Goal: Information Seeking & Learning: Learn about a topic

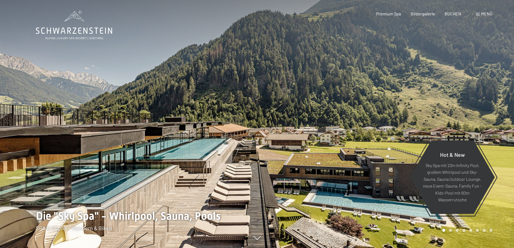
click at [477, 13] on div "Menü" at bounding box center [484, 14] width 16 height 6
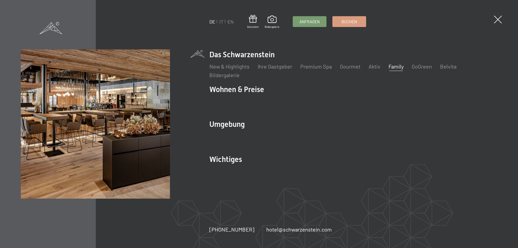
click at [393, 69] on link "Family" at bounding box center [395, 66] width 15 height 6
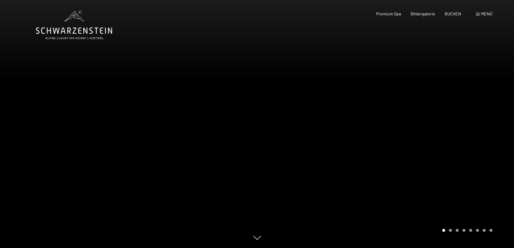
click at [478, 16] on div "Menü" at bounding box center [484, 14] width 16 height 6
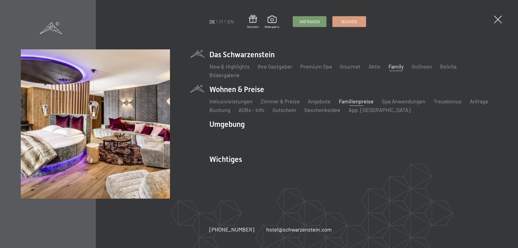
click at [354, 103] on link "Familienpreise" at bounding box center [356, 101] width 35 height 6
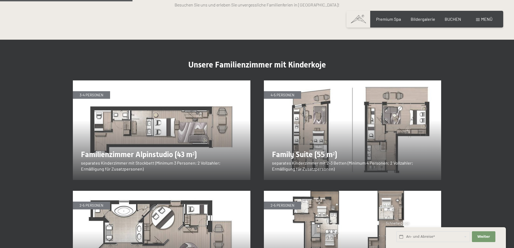
scroll to position [620, 0]
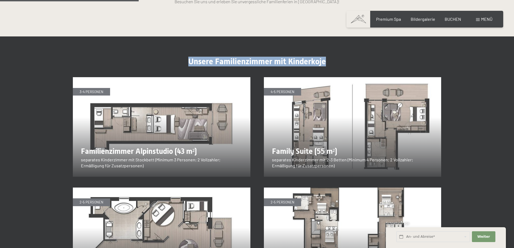
drag, startPoint x: 189, startPoint y: 39, endPoint x: 324, endPoint y: 41, distance: 135.9
click at [324, 57] on span "Unsere Familienzimmer mit Kinderkoje" at bounding box center [257, 61] width 138 height 9
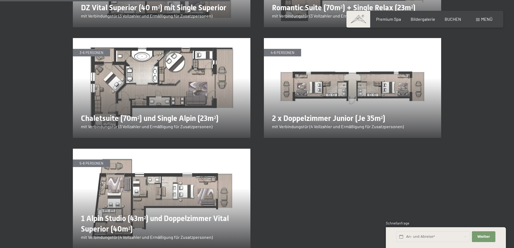
scroll to position [1052, 0]
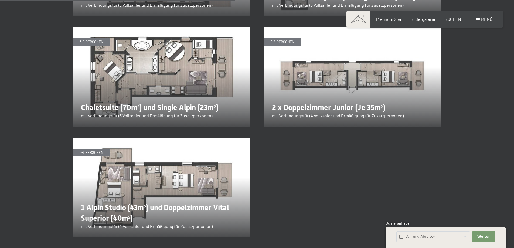
click at [112, 70] on img at bounding box center [161, 77] width 177 height 100
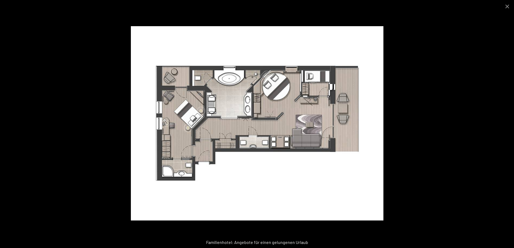
click at [467, 133] on div at bounding box center [257, 124] width 514 height 248
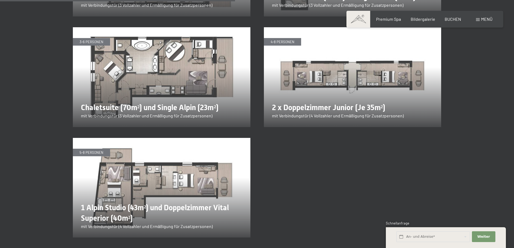
click at [321, 79] on img at bounding box center [352, 77] width 177 height 100
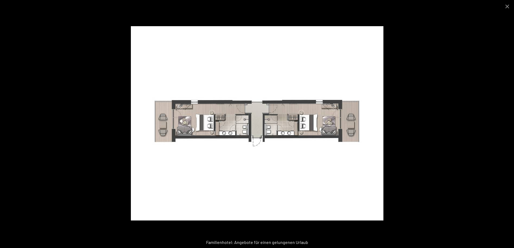
scroll to position [917, 0]
click at [509, 7] on button "Close gallery" at bounding box center [506, 6] width 13 height 13
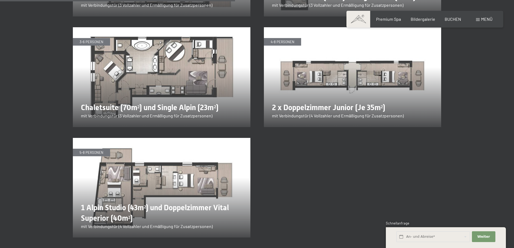
click at [167, 157] on img at bounding box center [161, 188] width 177 height 100
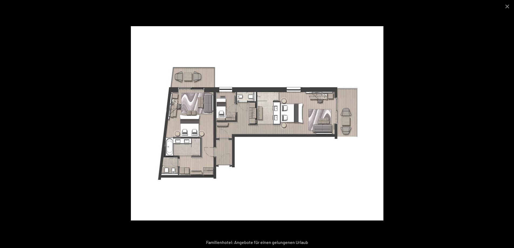
click at [439, 64] on div at bounding box center [257, 124] width 514 height 248
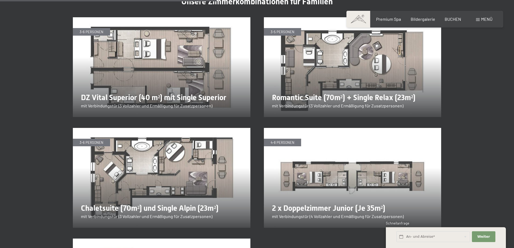
scroll to position [944, 0]
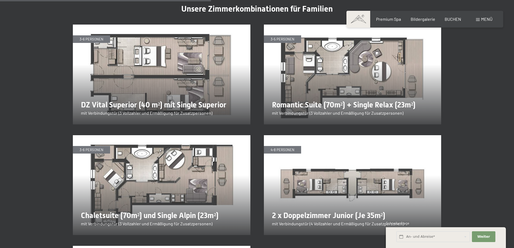
click at [355, 68] on img at bounding box center [352, 75] width 177 height 100
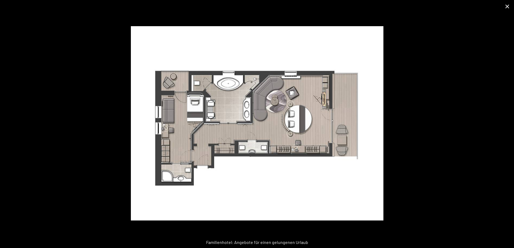
click at [509, 9] on button "Close gallery" at bounding box center [506, 6] width 13 height 13
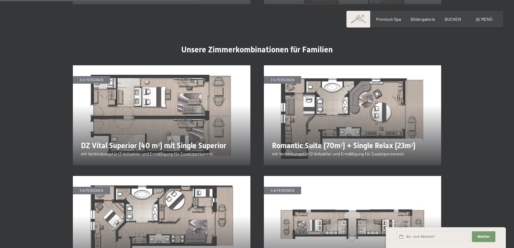
scroll to position [890, 0]
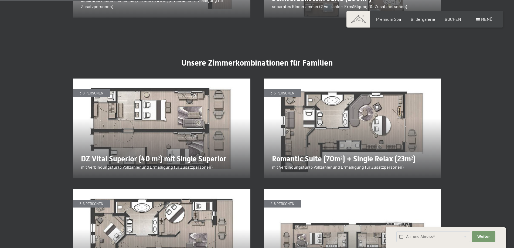
click at [150, 120] on img at bounding box center [161, 128] width 177 height 100
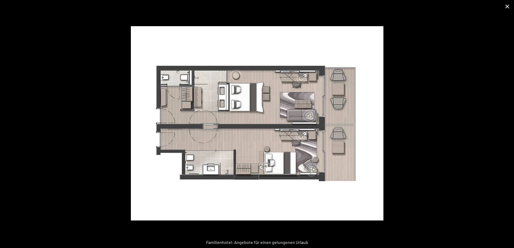
click at [511, 9] on button "Close gallery" at bounding box center [506, 6] width 13 height 13
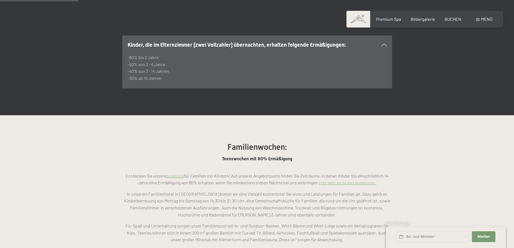
scroll to position [351, 0]
